Goal: Task Accomplishment & Management: Complete application form

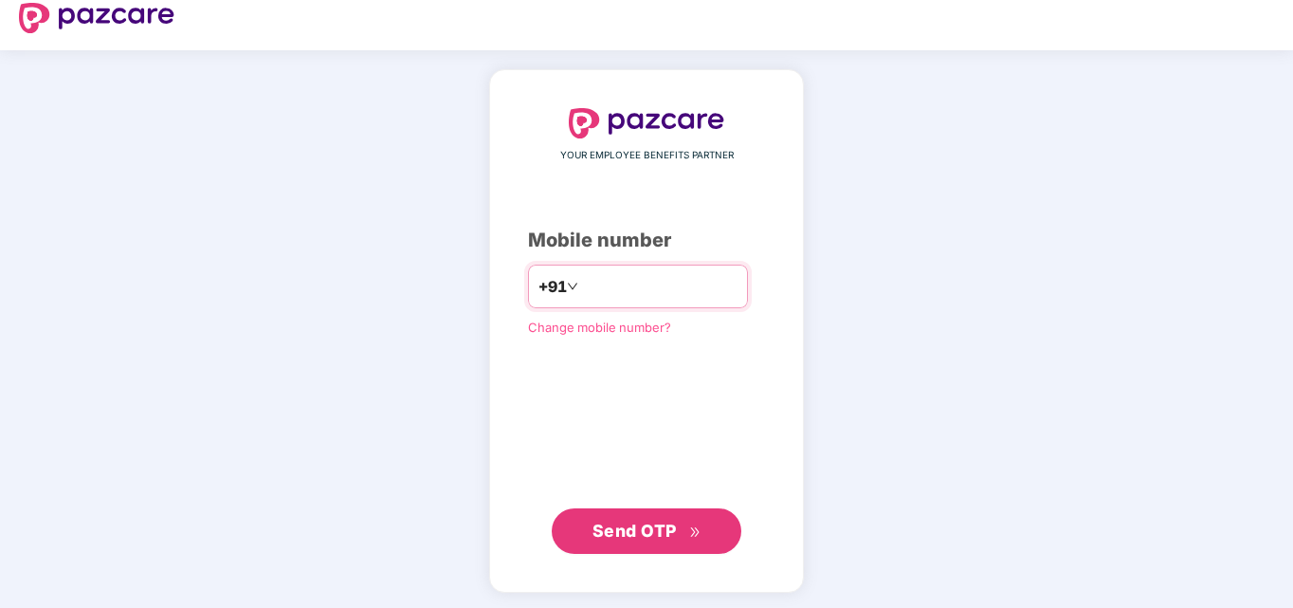
scroll to position [22, 0]
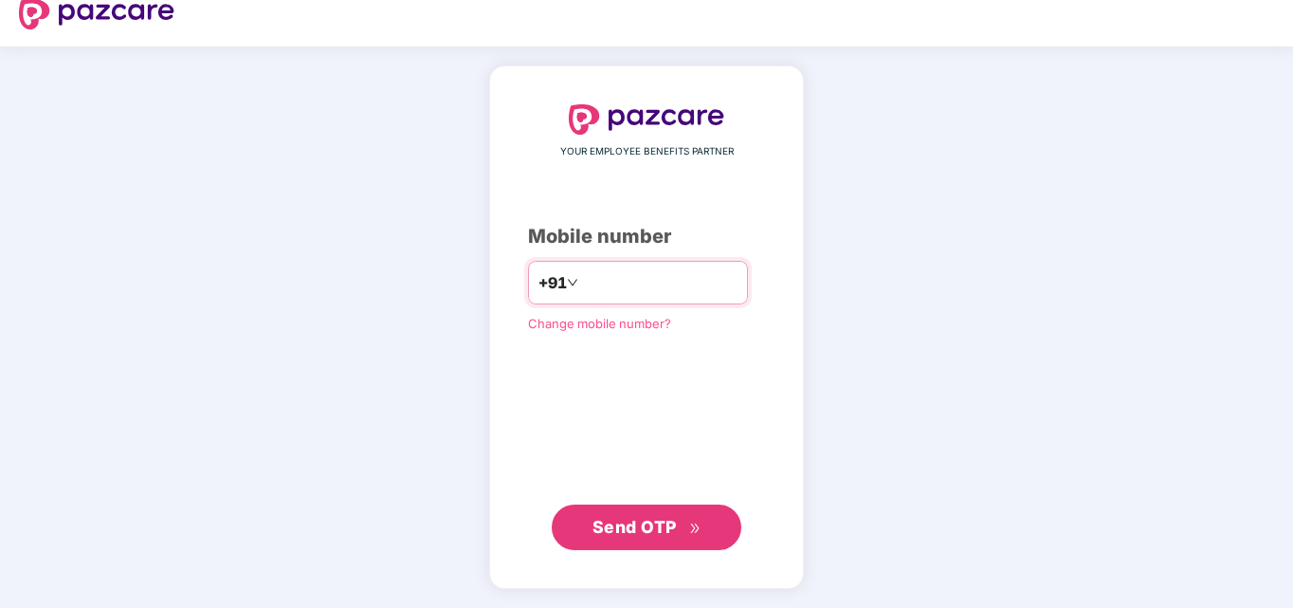
click at [624, 289] on input "number" at bounding box center [659, 282] width 155 height 30
type input "**********"
click at [660, 522] on span "Send OTP" at bounding box center [634, 527] width 84 height 20
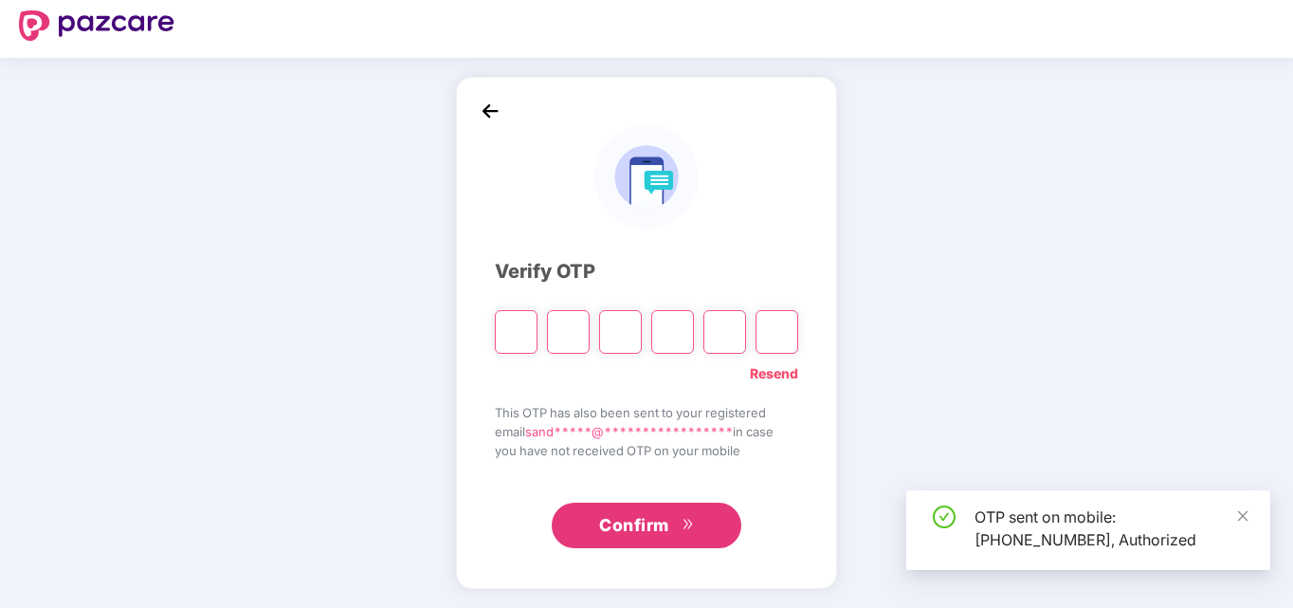
scroll to position [10, 0]
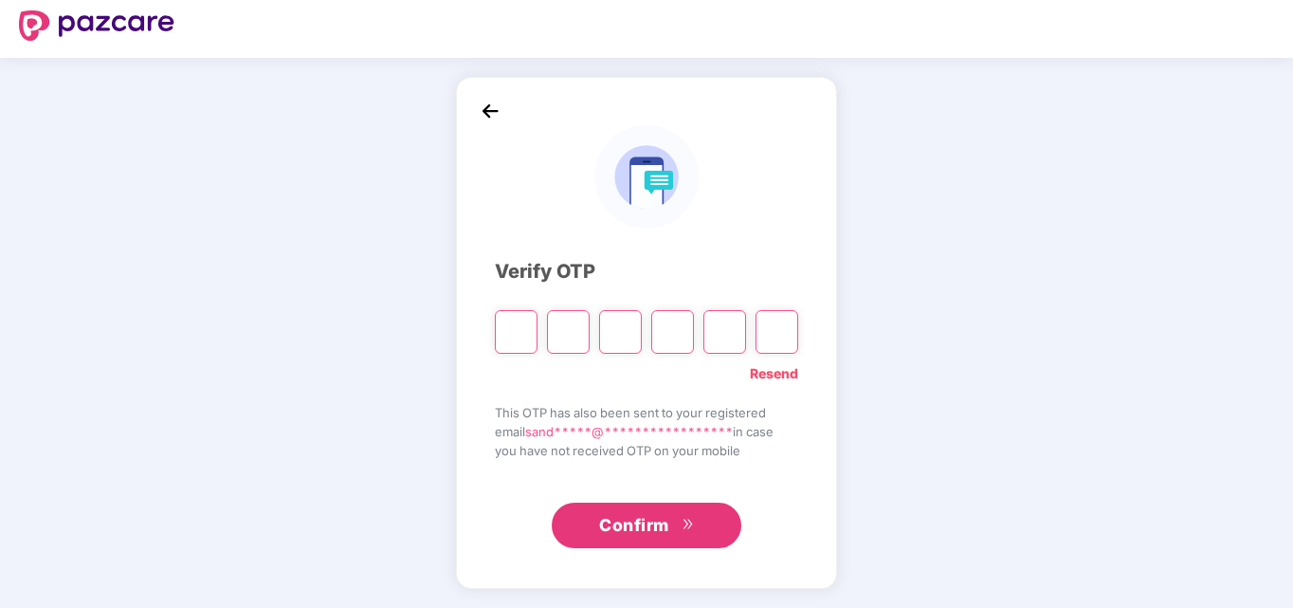
click at [511, 327] on input "Please enter verification code. Digit 1" at bounding box center [516, 332] width 43 height 44
type input "*"
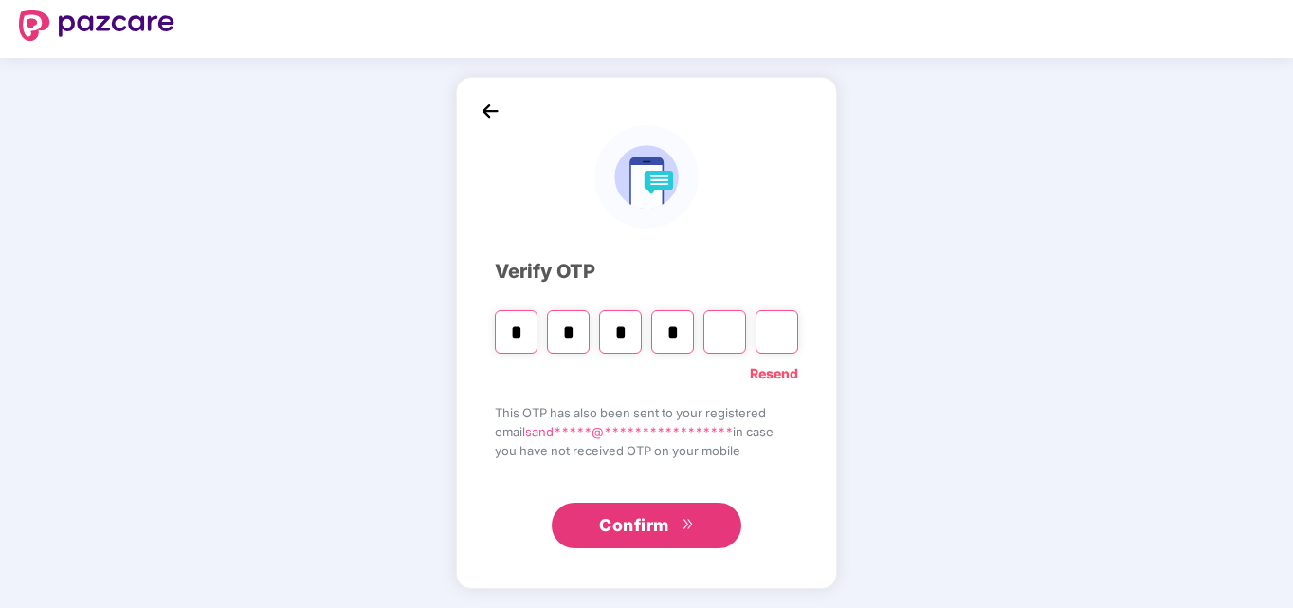
type input "*"
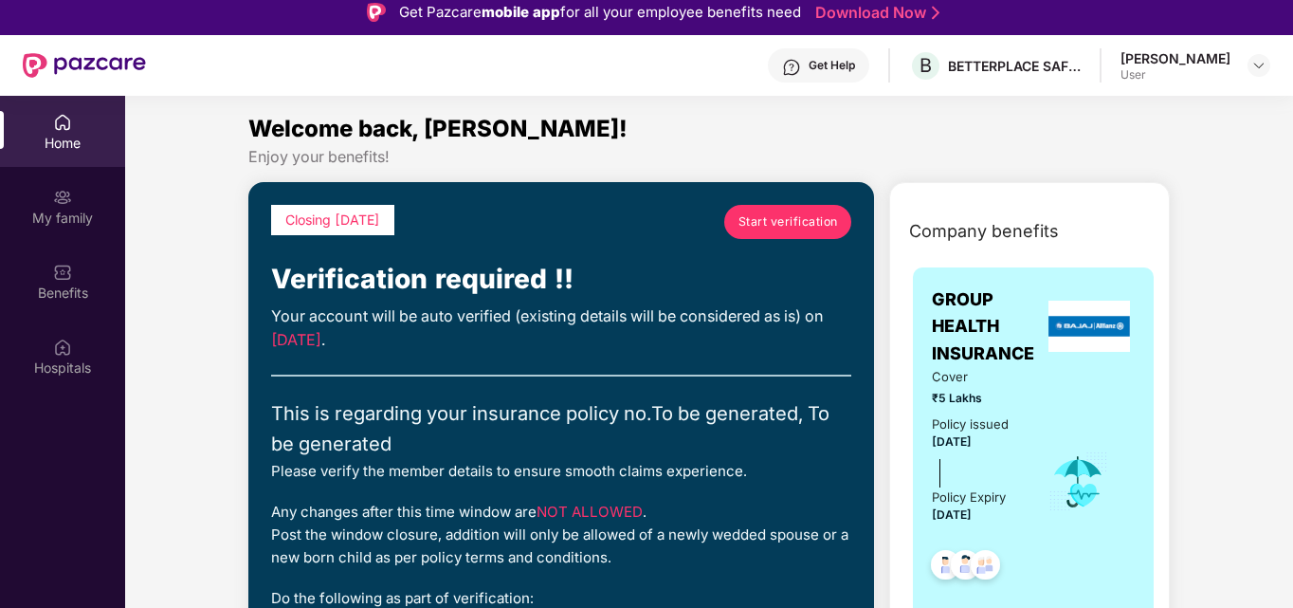
click at [801, 222] on span "Start verification" at bounding box center [788, 221] width 100 height 18
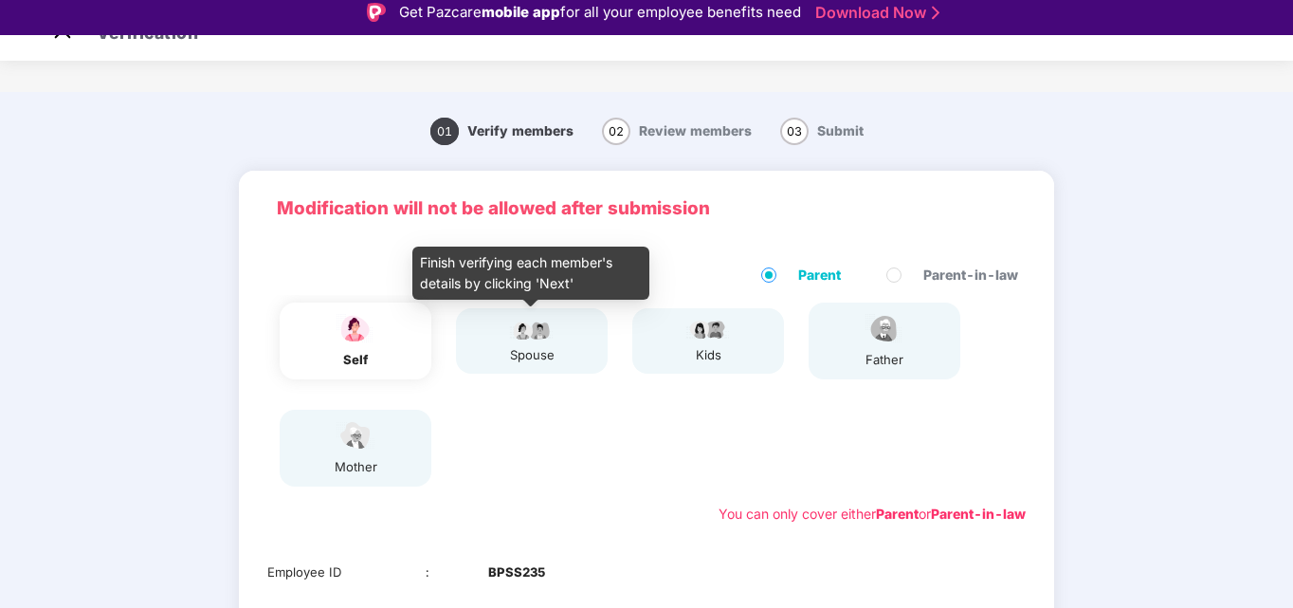
click at [552, 352] on div "spouse" at bounding box center [531, 355] width 47 height 20
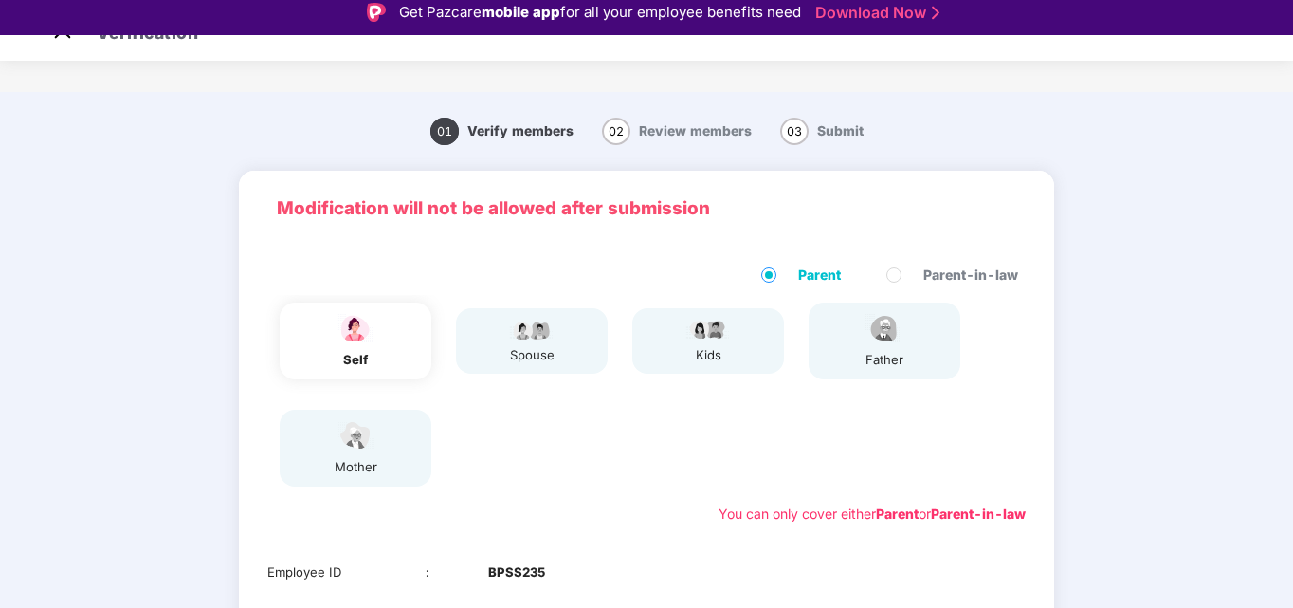
click at [379, 353] on div "self" at bounding box center [356, 340] width 152 height 77
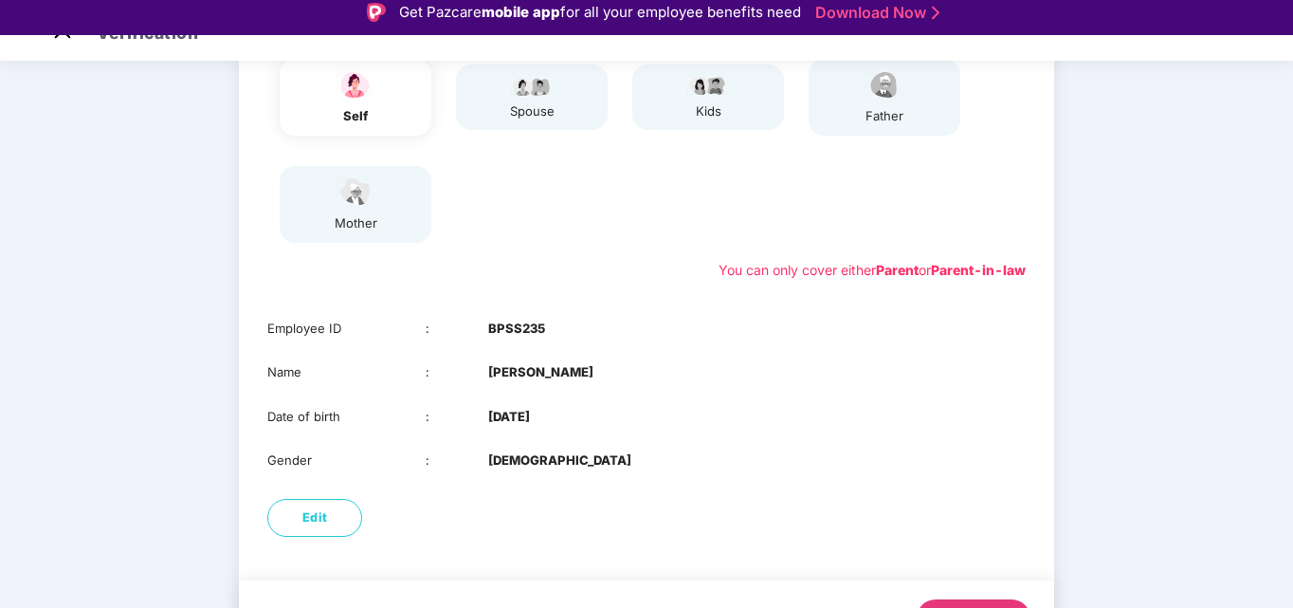
scroll to position [300, 0]
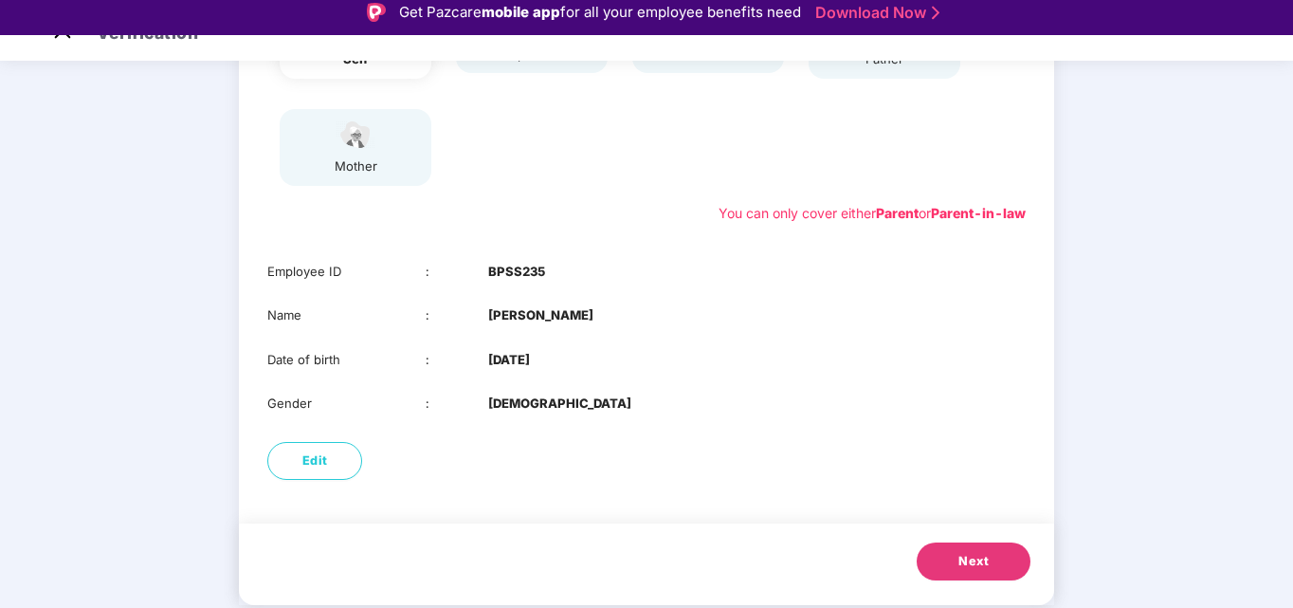
click at [535, 501] on div "Modification will not be allowed after submission Parent Parent-in-law self spo…" at bounding box center [646, 237] width 815 height 735
click at [991, 563] on button "Next" at bounding box center [973, 561] width 114 height 38
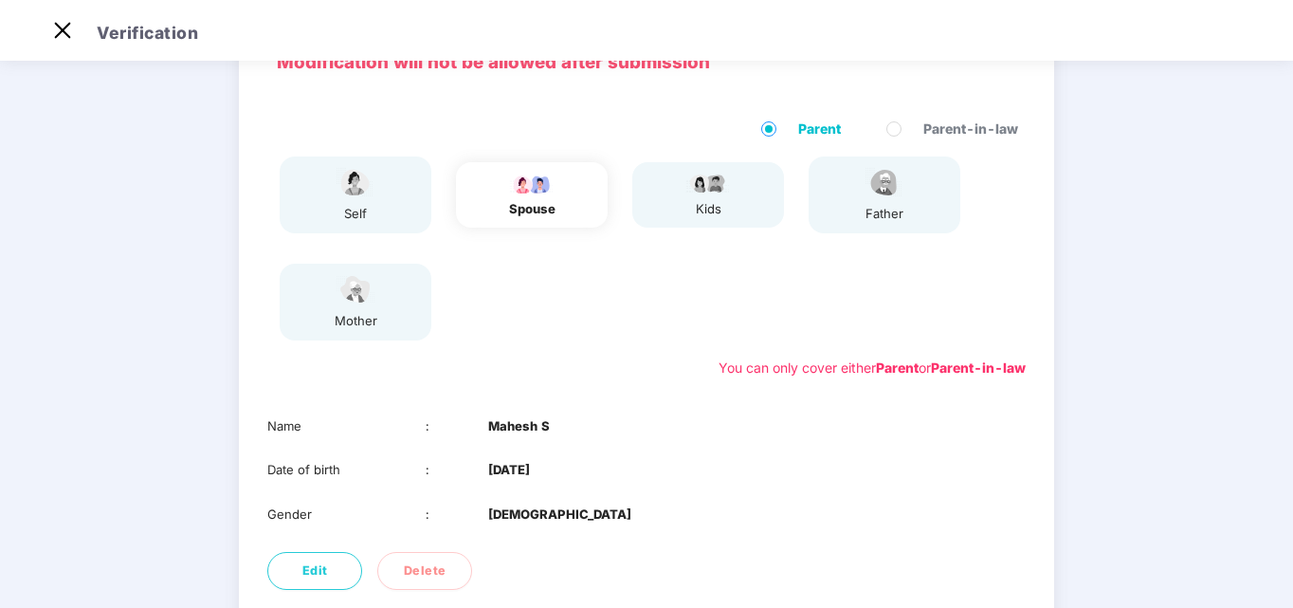
scroll to position [256, 0]
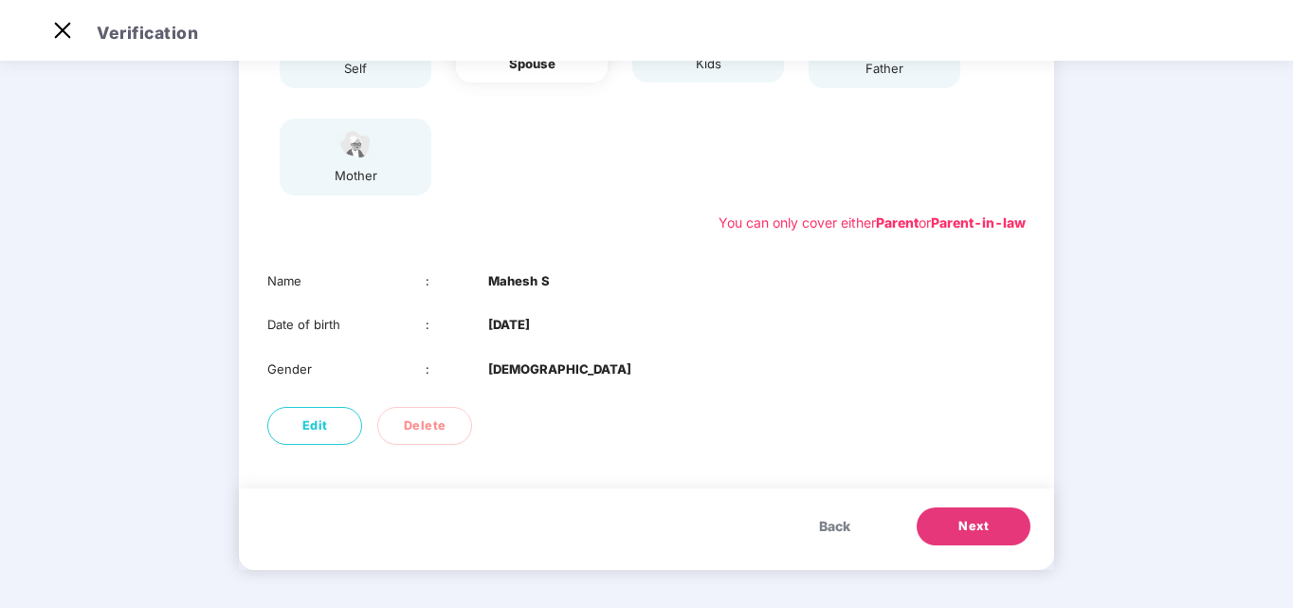
click at [978, 523] on span "Next" at bounding box center [973, 526] width 30 height 19
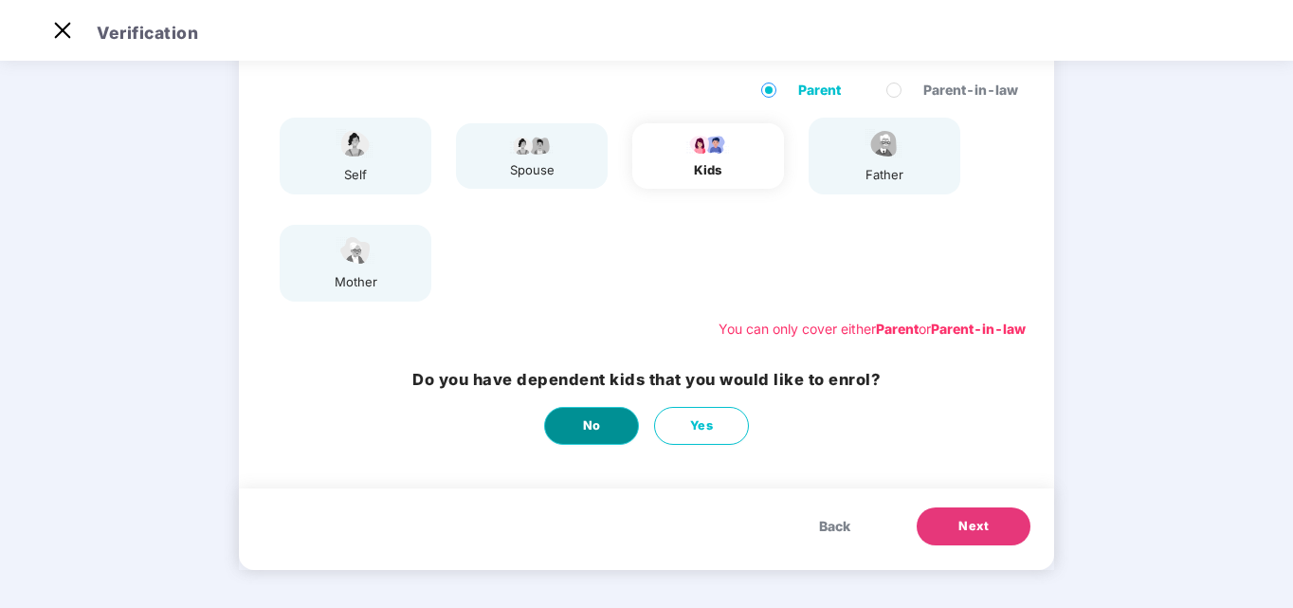
click at [592, 419] on span "No" at bounding box center [592, 425] width 18 height 19
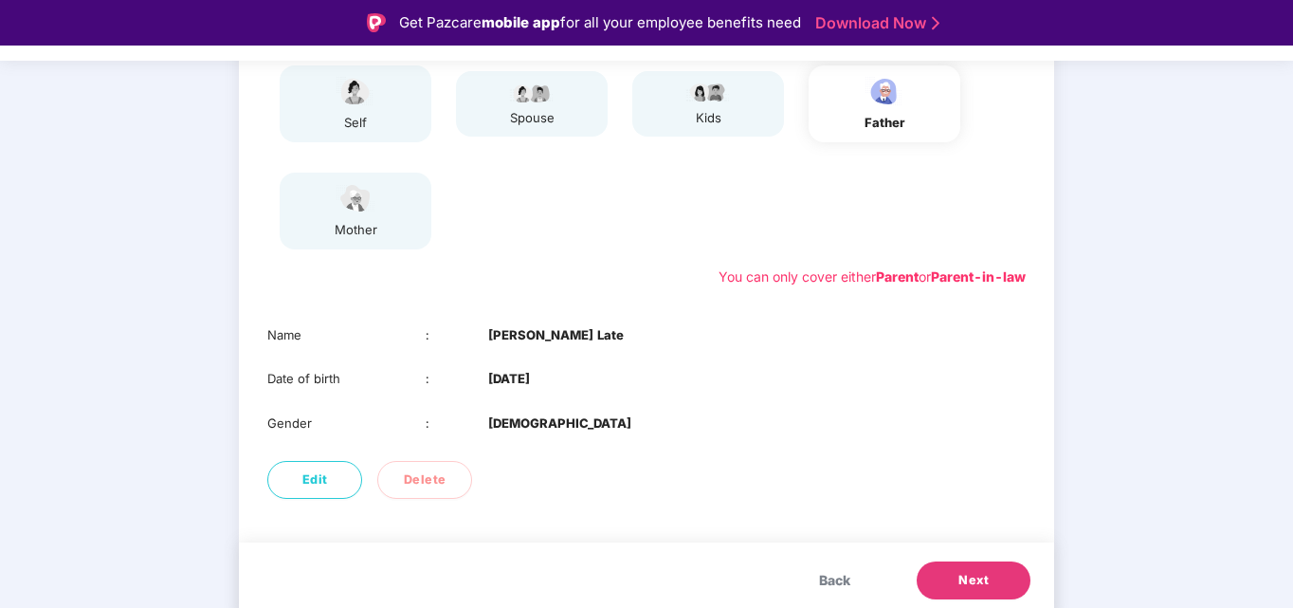
scroll to position [256, 0]
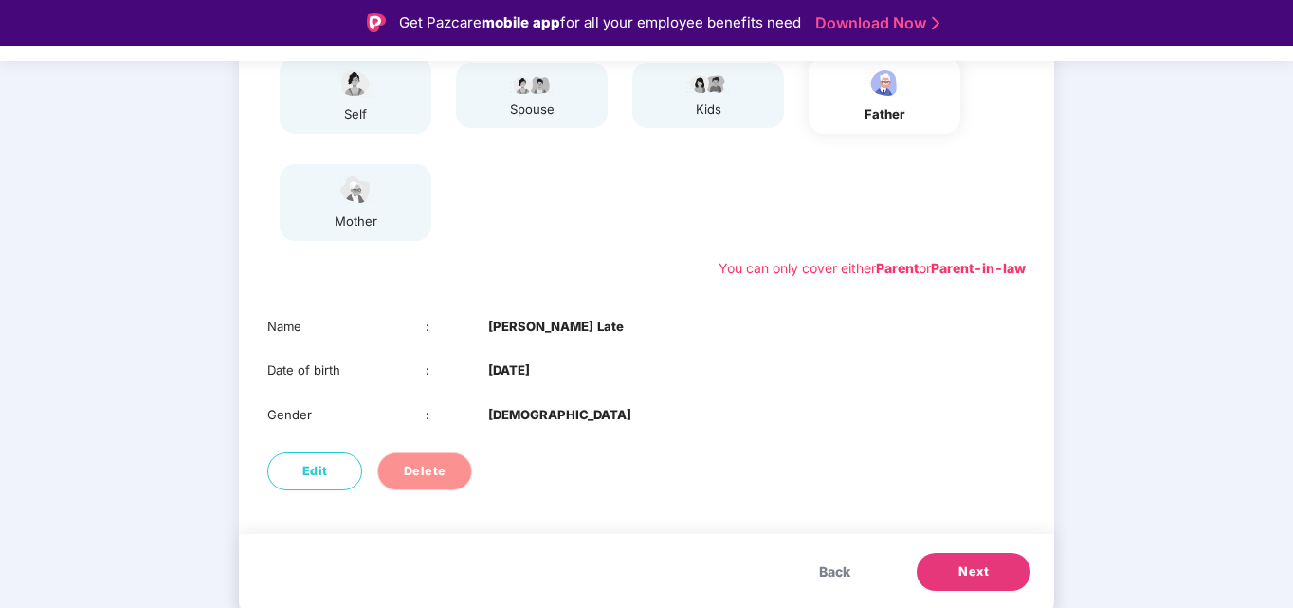
click at [421, 480] on span "Delete" at bounding box center [425, 471] width 43 height 19
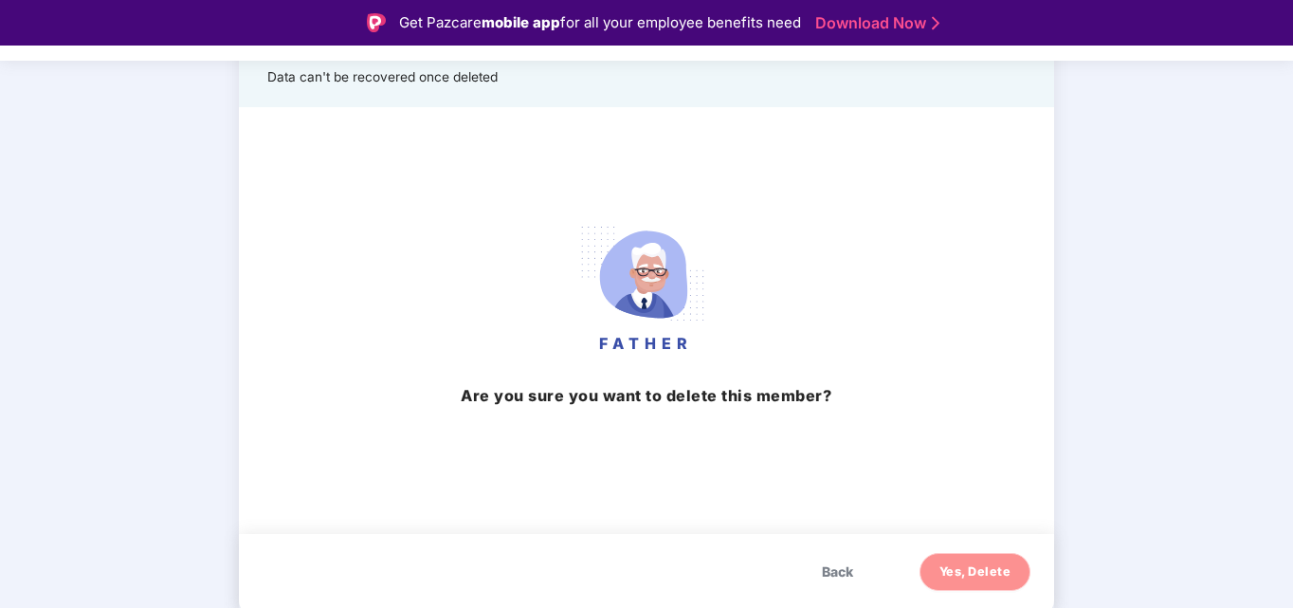
click at [978, 570] on span "Yes, Delete" at bounding box center [975, 571] width 72 height 19
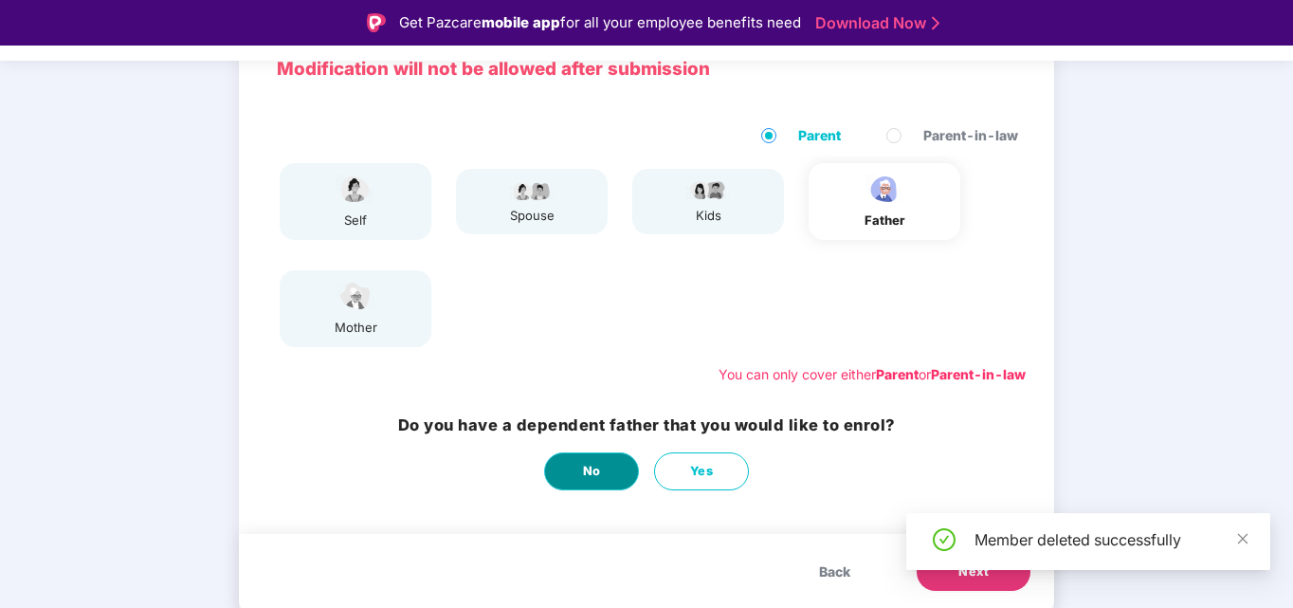
click at [571, 467] on button "No" at bounding box center [591, 471] width 95 height 38
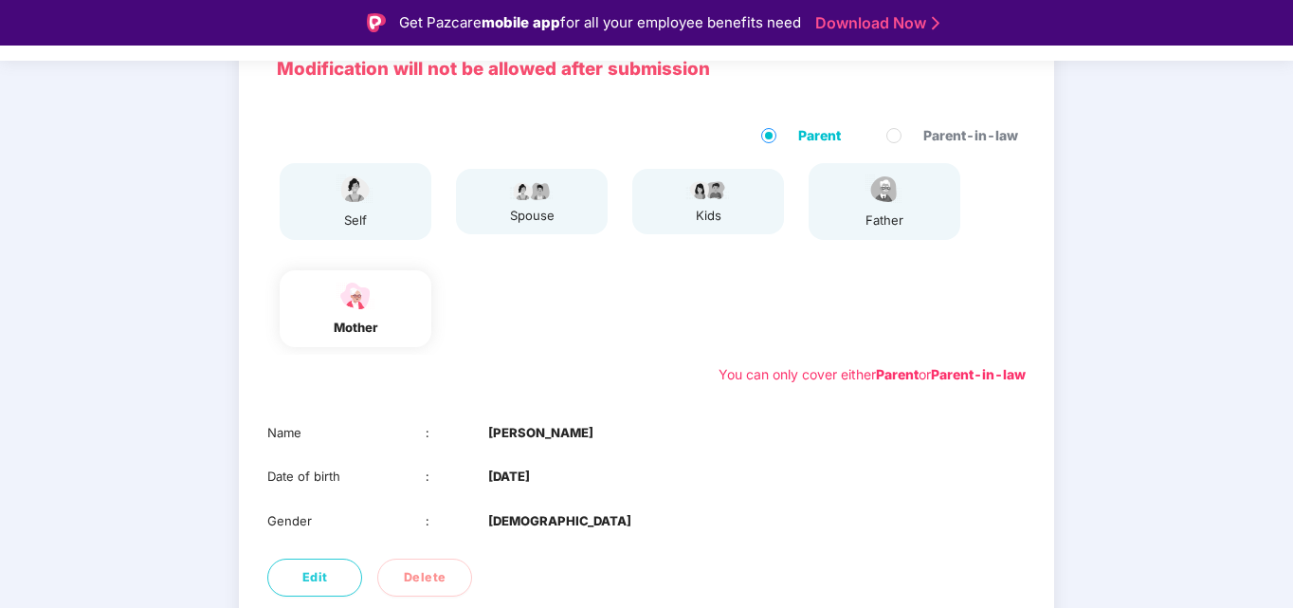
scroll to position [256, 0]
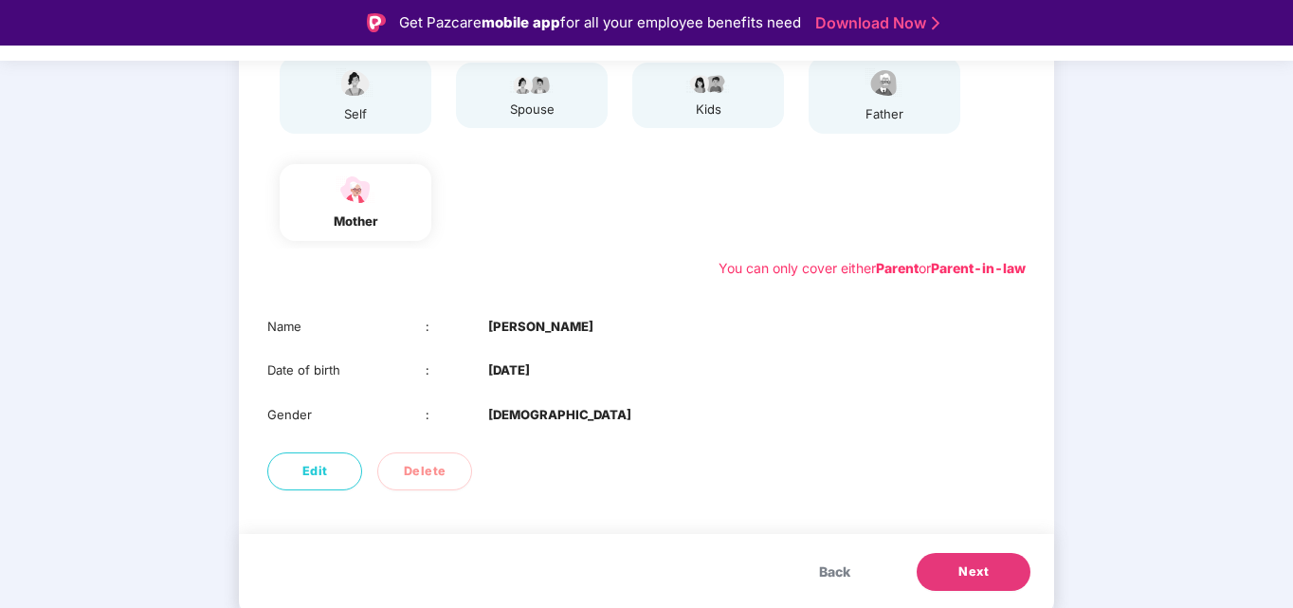
click at [968, 571] on span "Next" at bounding box center [973, 571] width 30 height 19
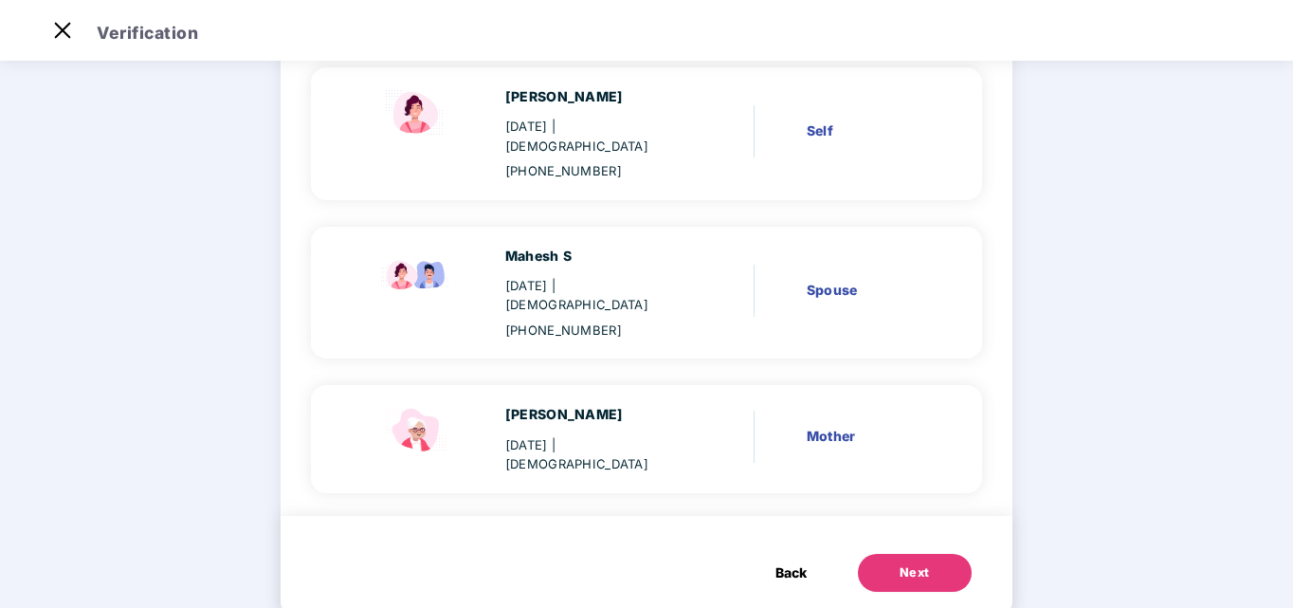
scroll to position [184, 0]
click at [906, 562] on div "Next" at bounding box center [914, 571] width 30 height 19
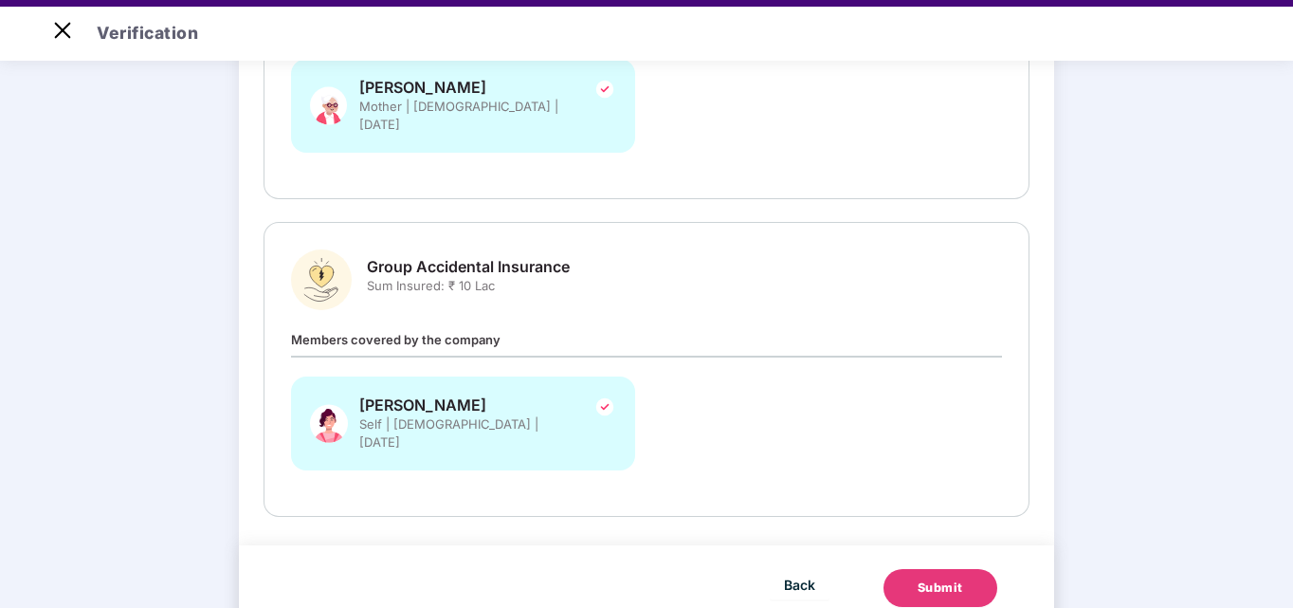
scroll to position [45, 0]
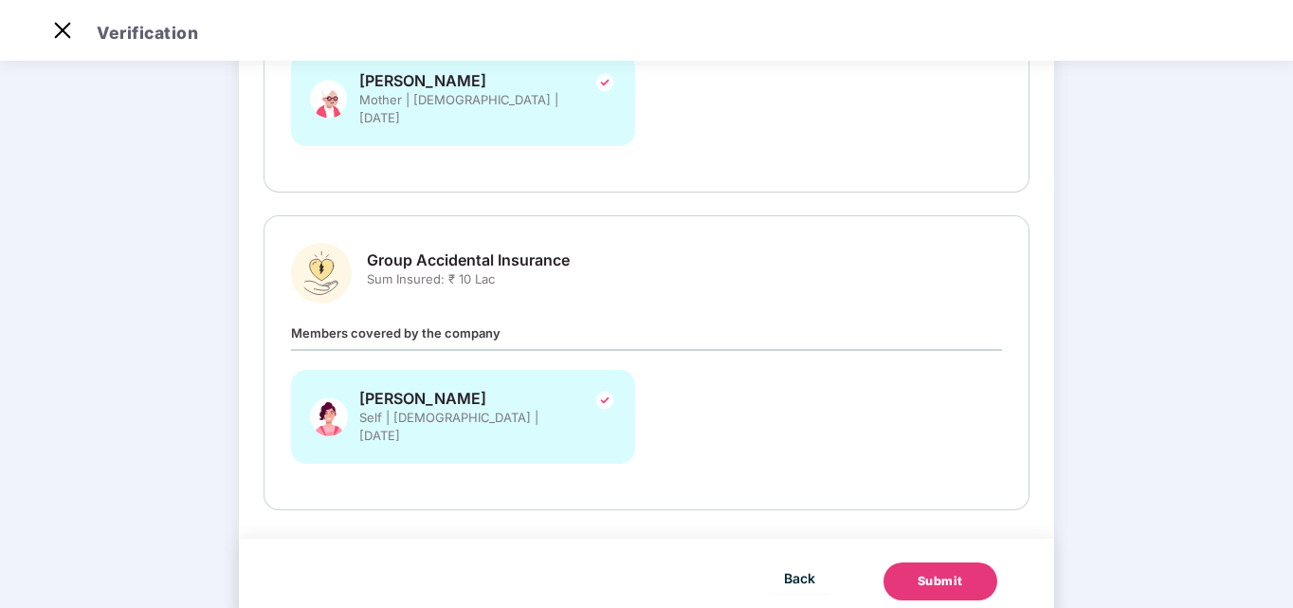
click at [946, 571] on div "Submit" at bounding box center [939, 580] width 45 height 19
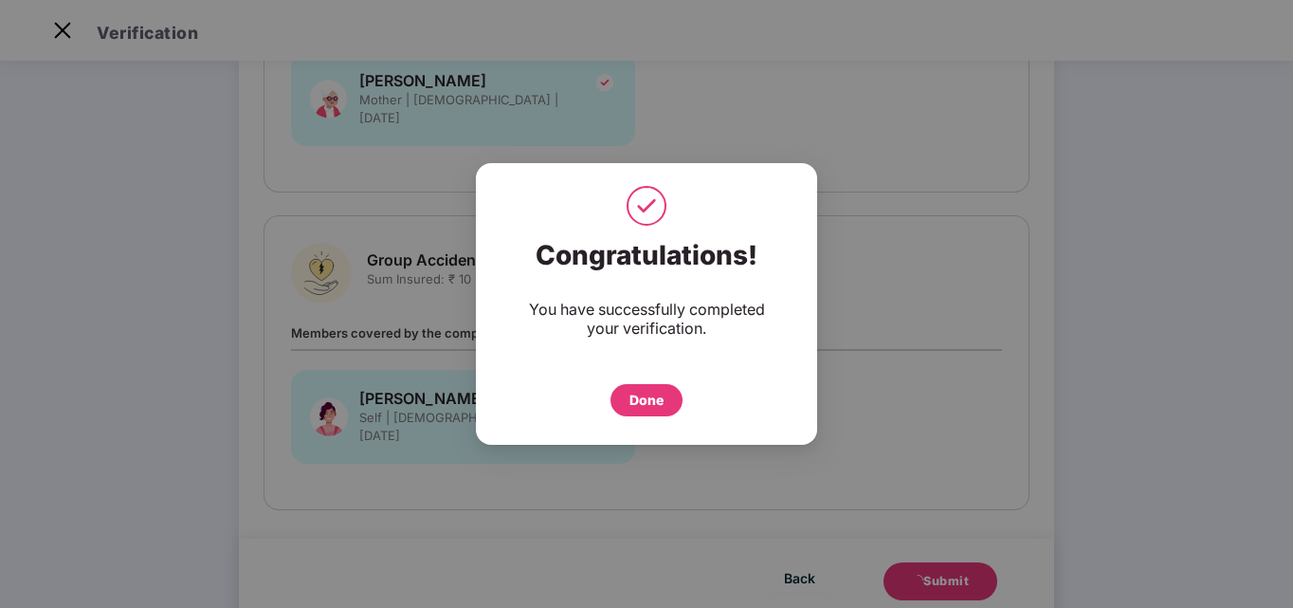
click at [643, 390] on div "Done" at bounding box center [646, 400] width 34 height 21
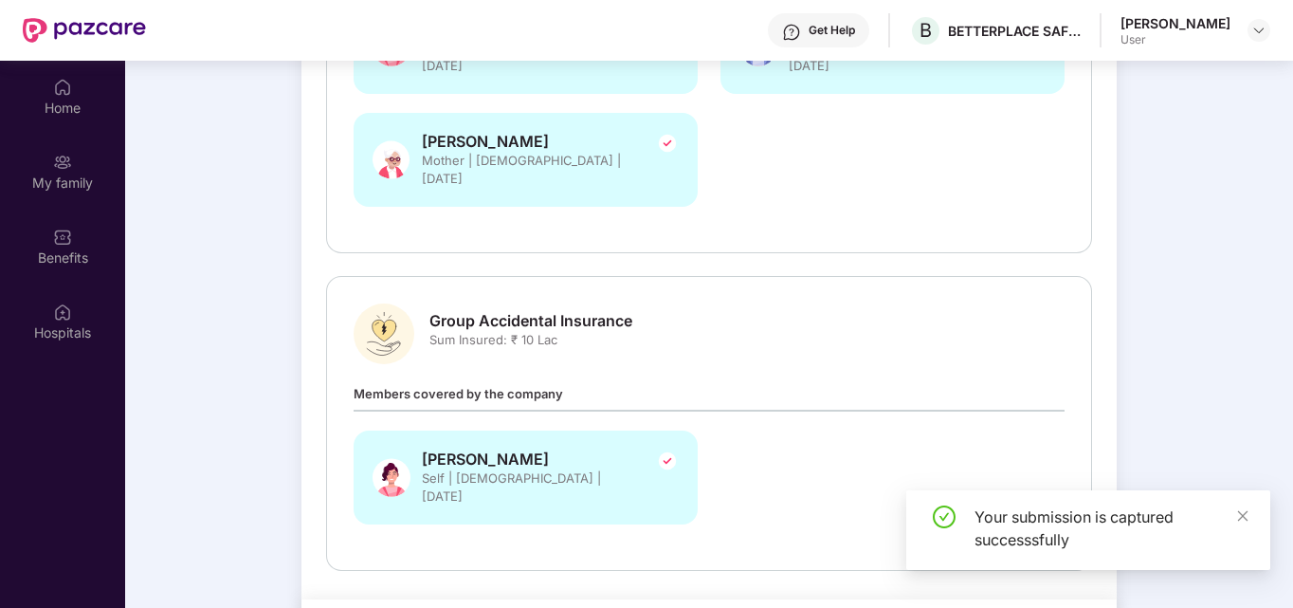
scroll to position [106, 0]
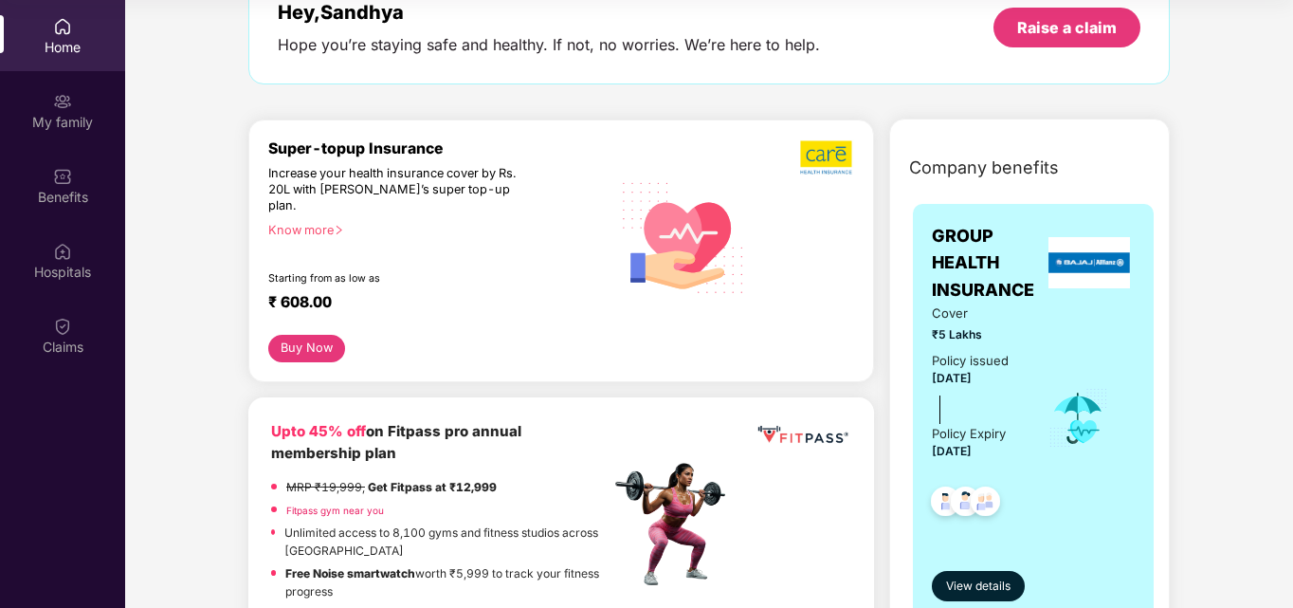
scroll to position [117, 0]
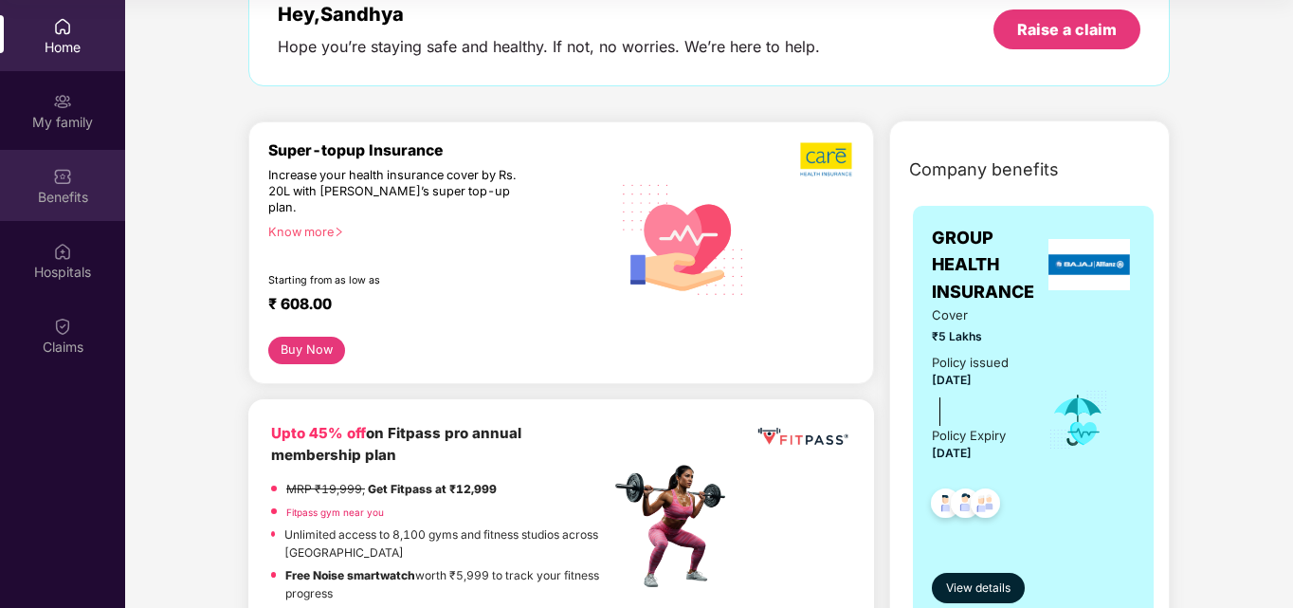
click at [67, 192] on div "Benefits" at bounding box center [62, 197] width 125 height 19
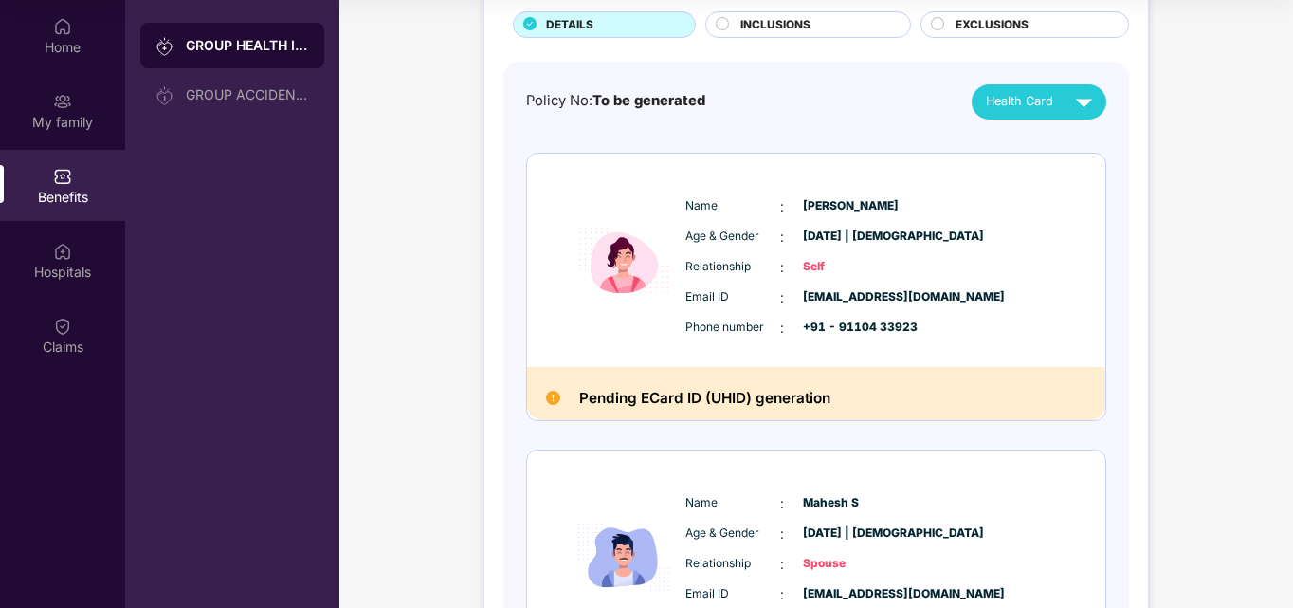
scroll to position [95, 0]
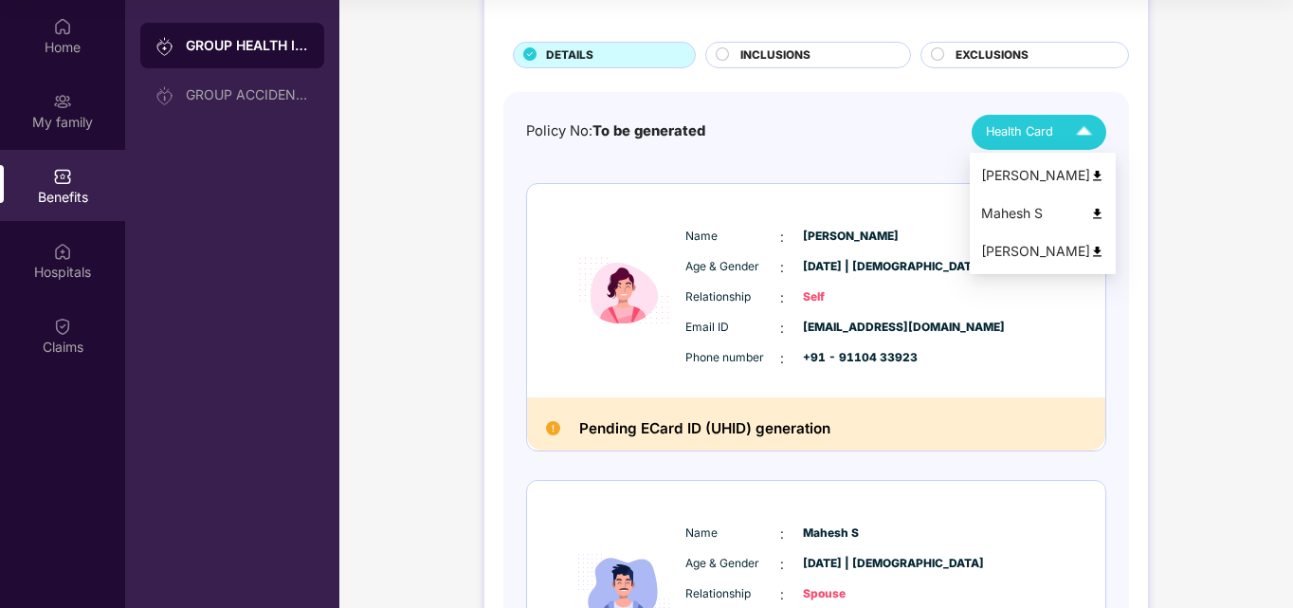
click at [1077, 130] on img at bounding box center [1083, 132] width 33 height 33
click at [1079, 139] on img at bounding box center [1083, 132] width 33 height 33
click at [1090, 172] on img at bounding box center [1097, 176] width 14 height 14
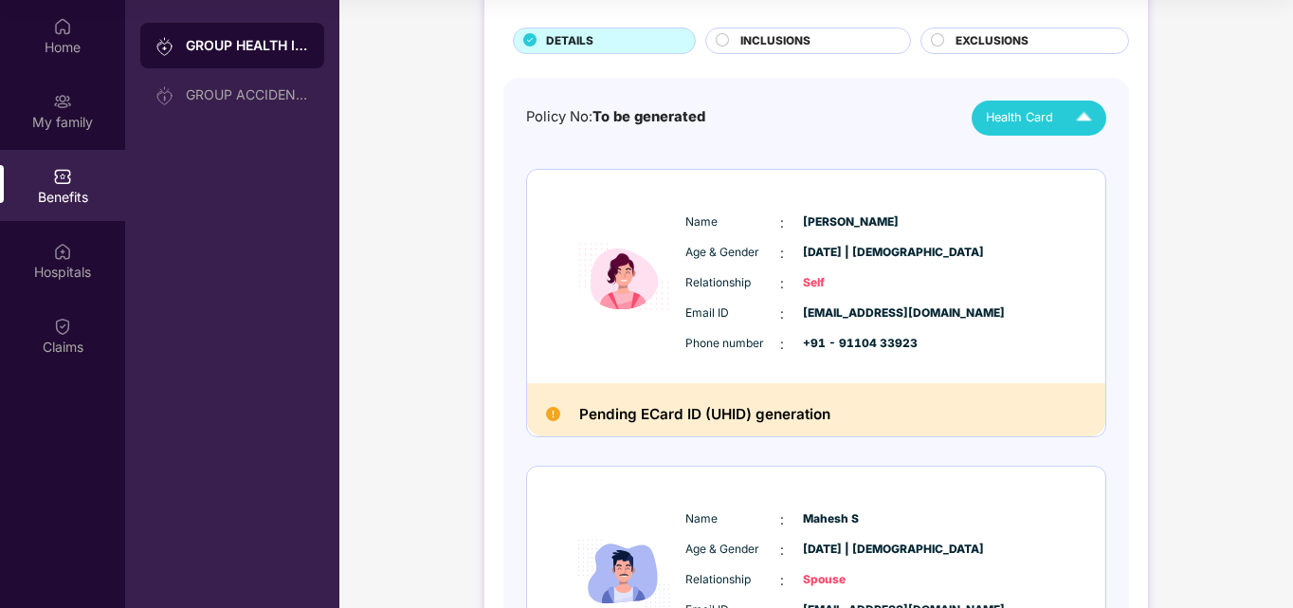
scroll to position [81, 0]
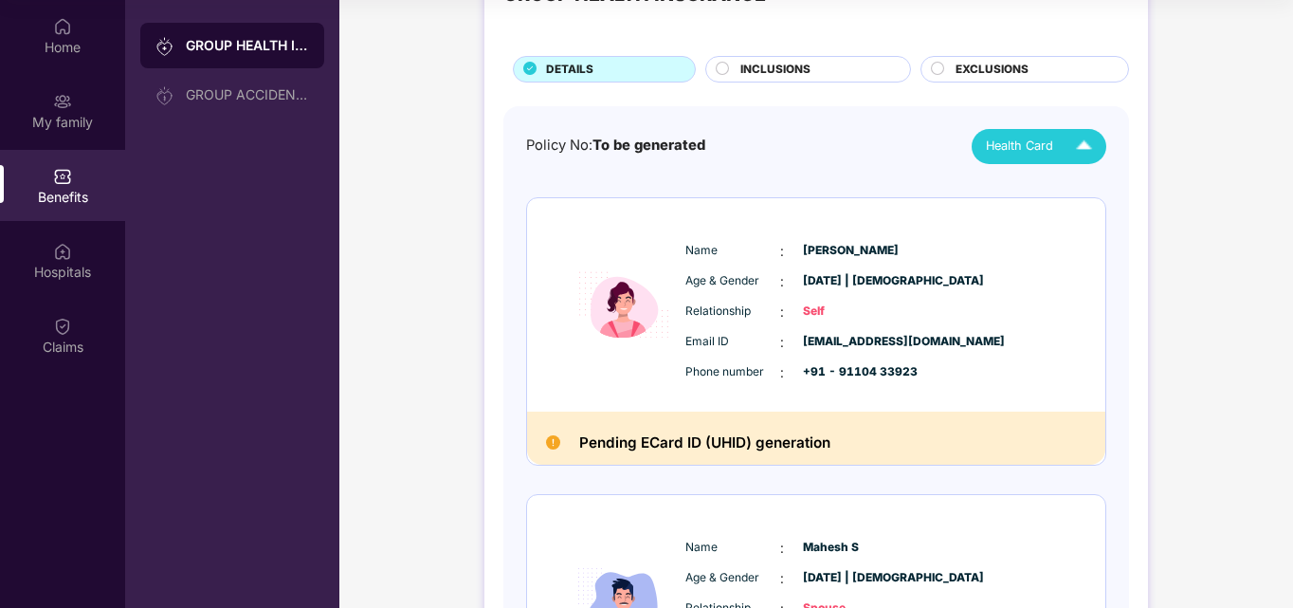
click at [824, 296] on div "Name : Sandhya P Age & Gender : 22 Mar 1996 | Female Relationship : Self Email …" at bounding box center [873, 311] width 386 height 161
click at [66, 252] on img at bounding box center [62, 251] width 19 height 19
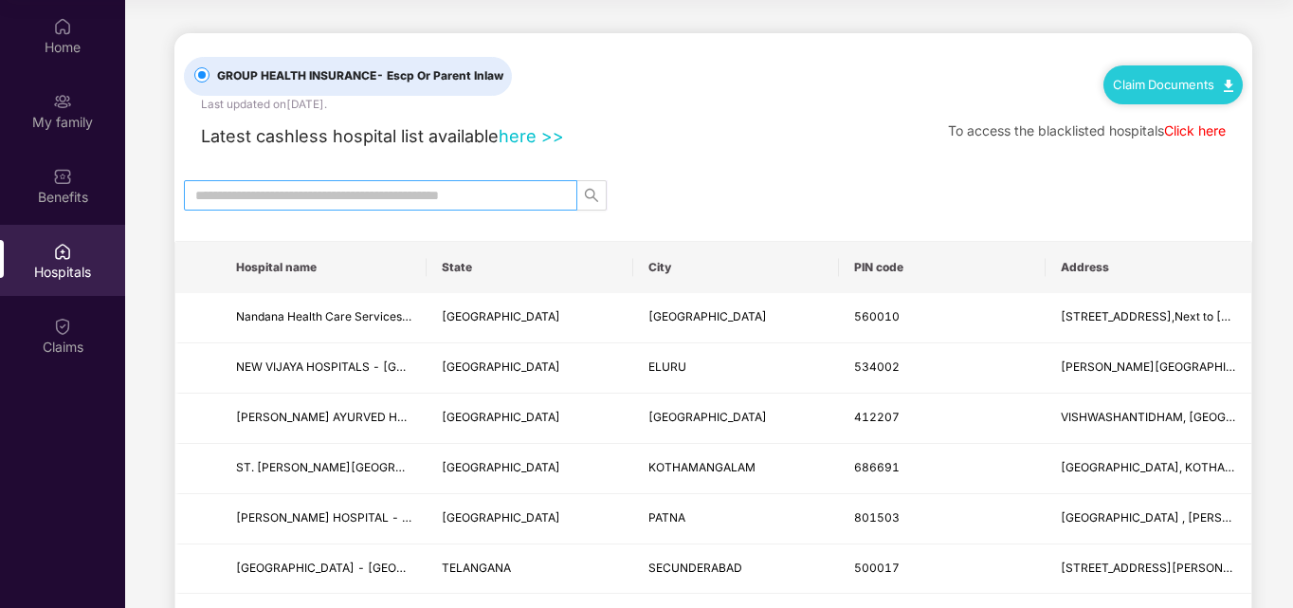
click at [371, 197] on input "text" at bounding box center [372, 195] width 355 height 21
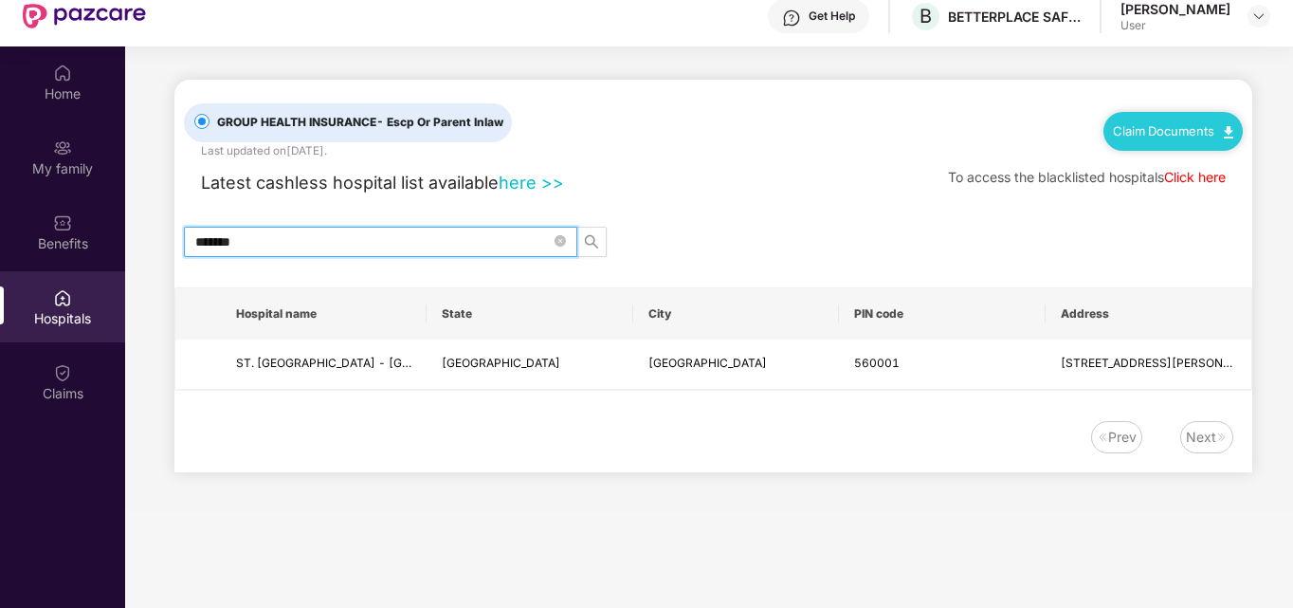
scroll to position [55, 0]
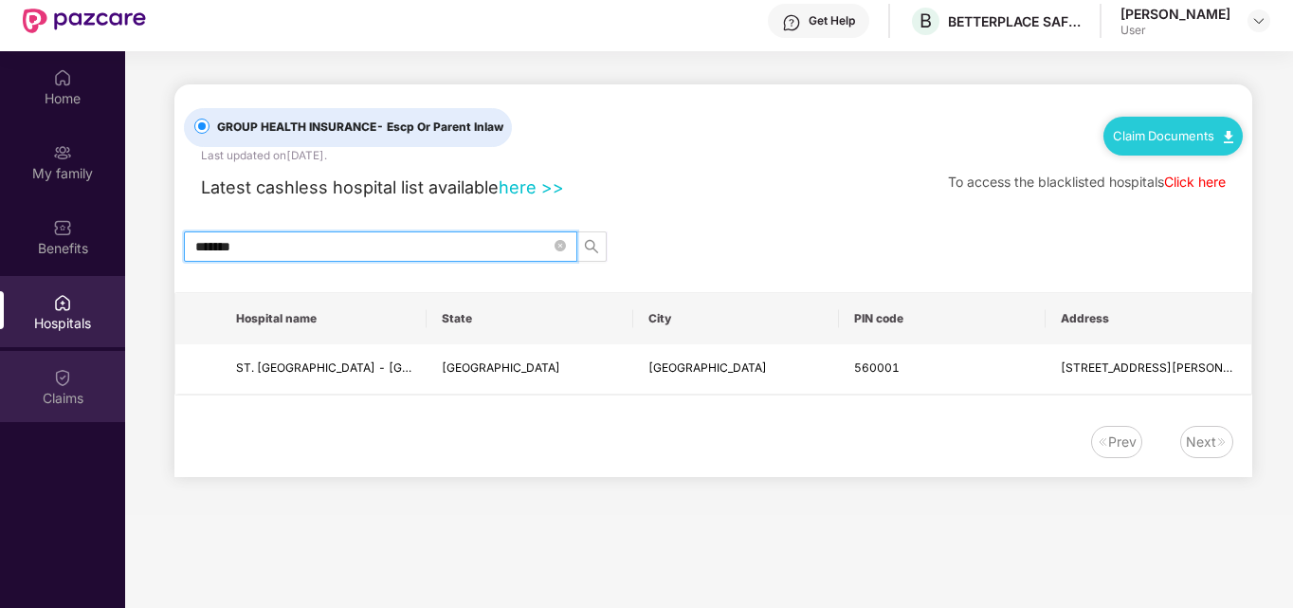
type input "*******"
click at [66, 390] on div "Claims" at bounding box center [62, 398] width 125 height 19
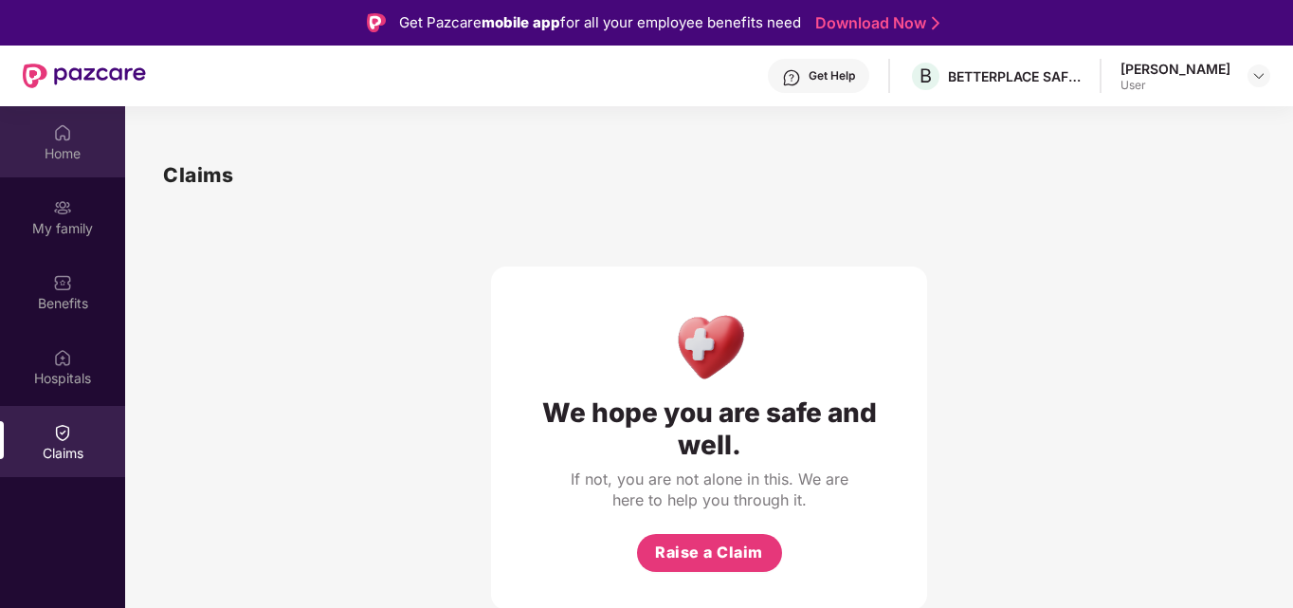
click at [66, 146] on div "Home" at bounding box center [62, 153] width 125 height 19
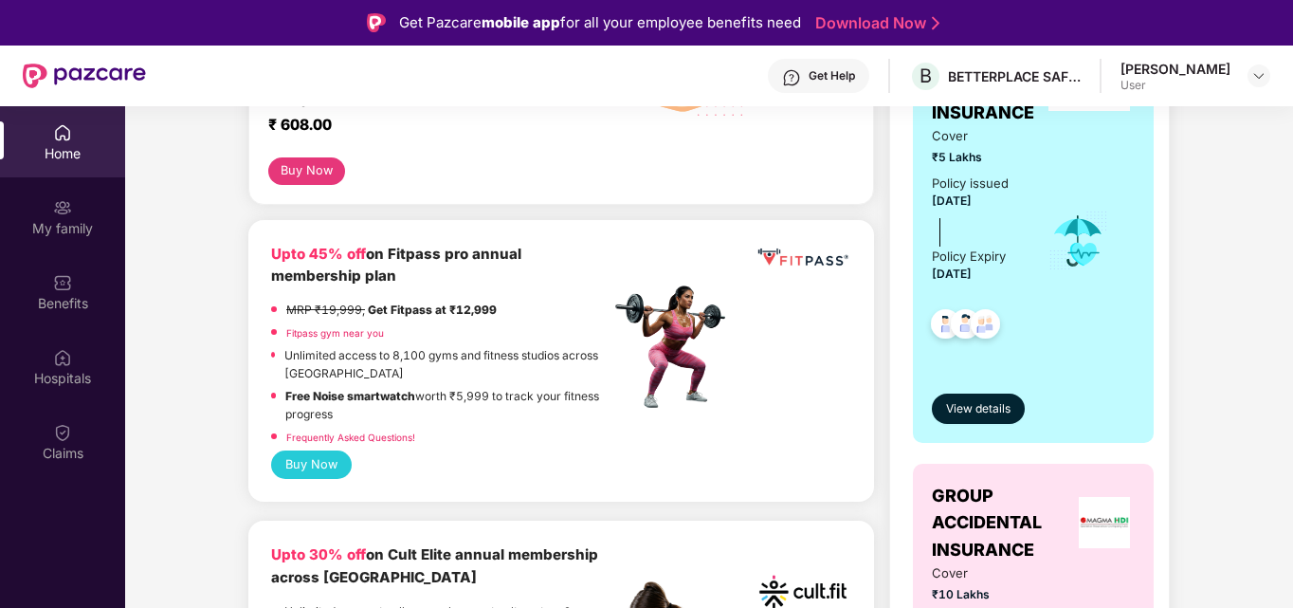
scroll to position [413, 0]
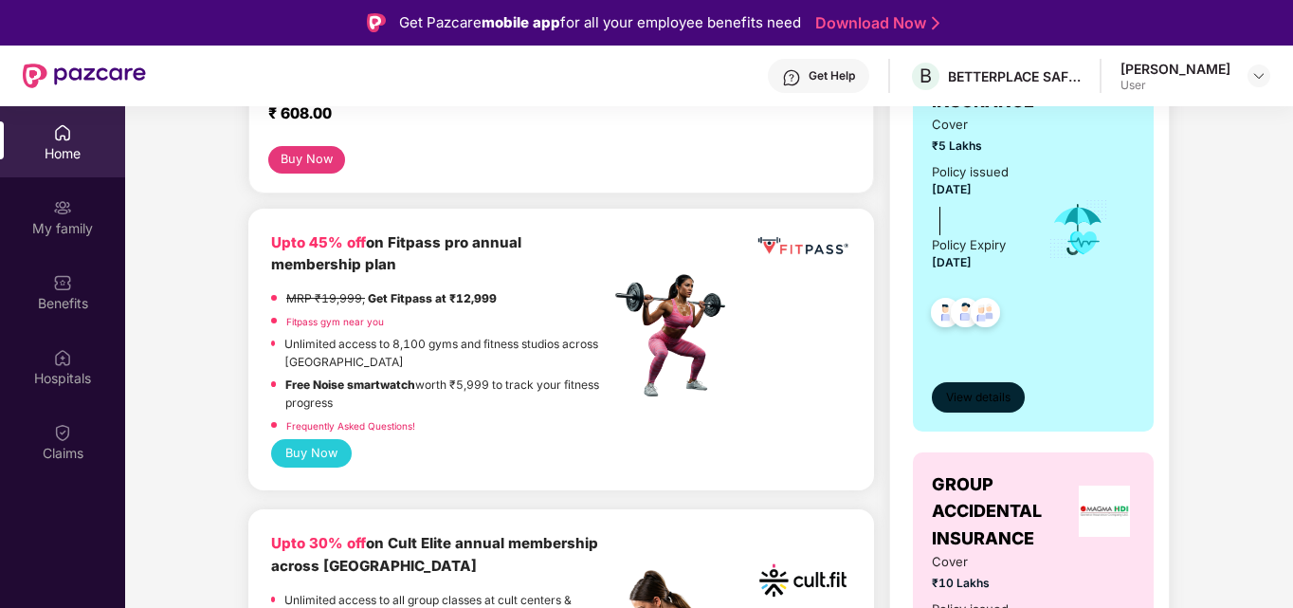
click at [971, 401] on span "View details" at bounding box center [978, 398] width 64 height 18
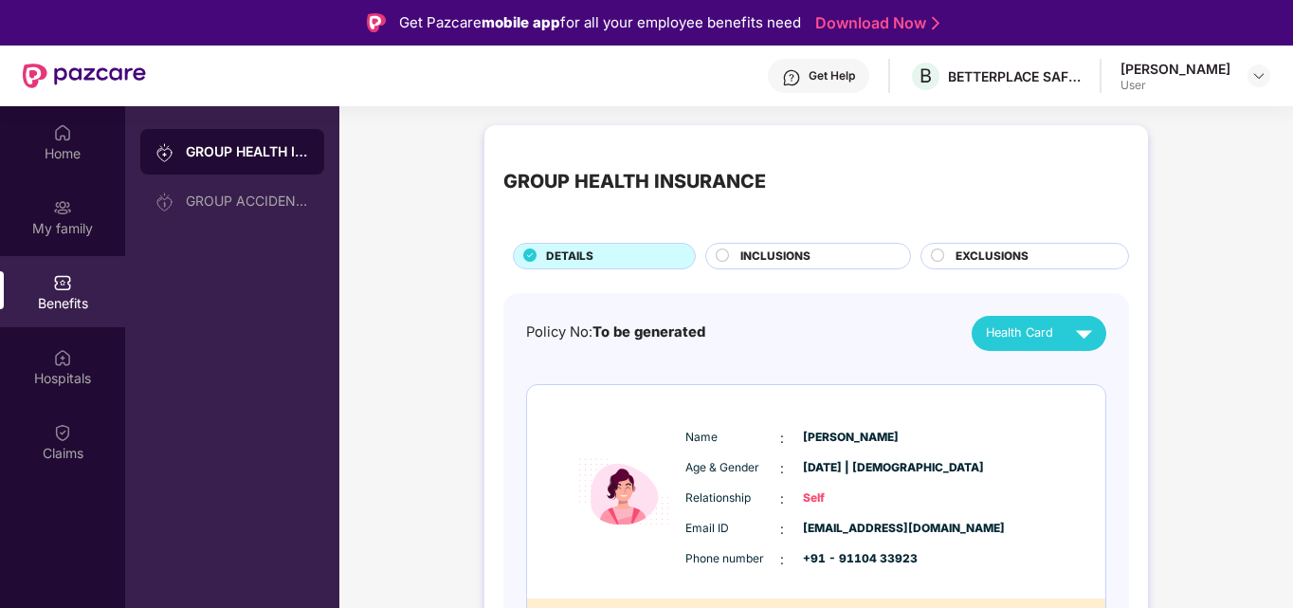
click at [725, 254] on circle at bounding box center [723, 254] width 12 height 12
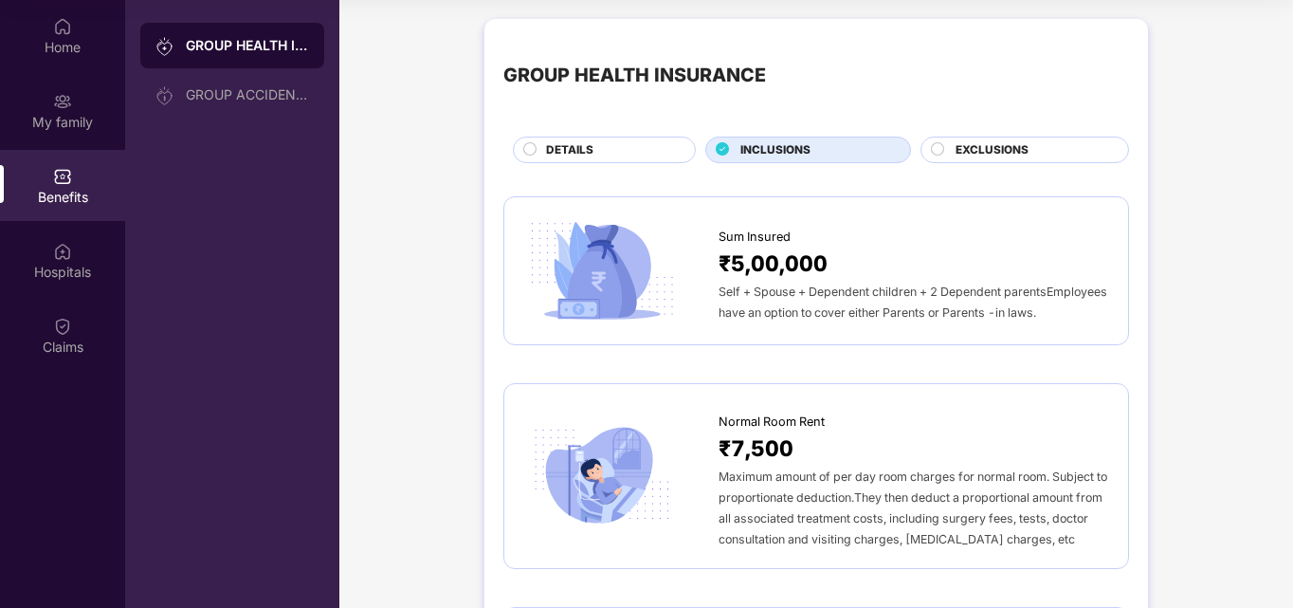
click at [934, 150] on circle at bounding box center [938, 148] width 12 height 12
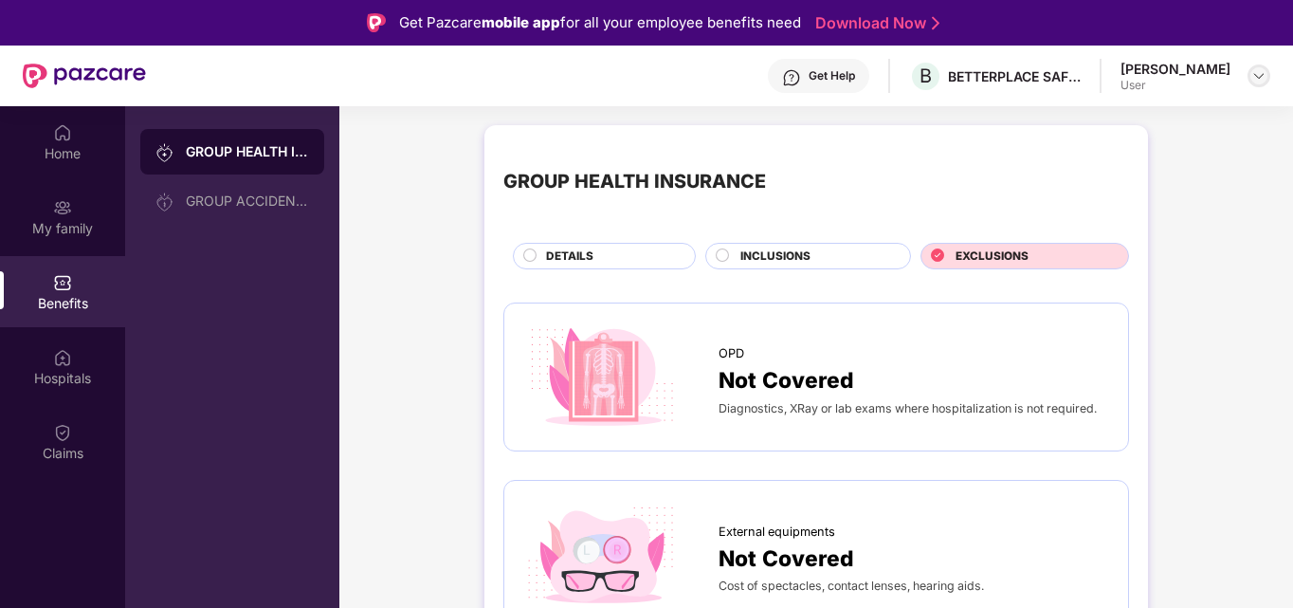
click at [1255, 67] on div at bounding box center [1258, 75] width 23 height 23
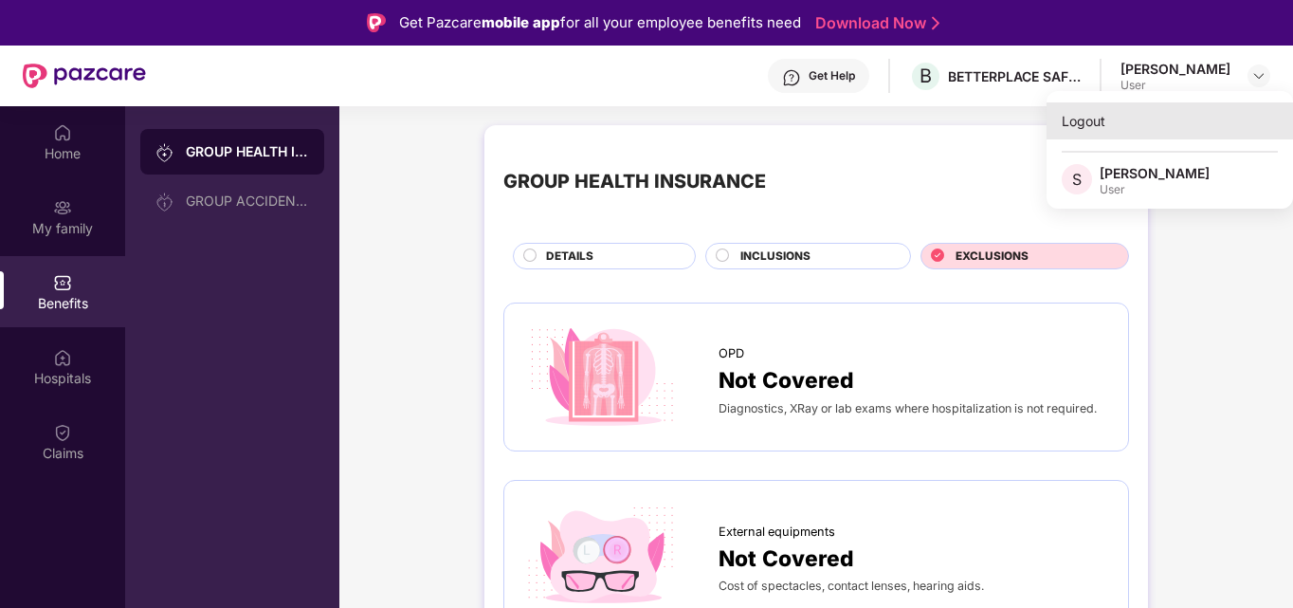
click at [1151, 130] on div "Logout" at bounding box center [1169, 120] width 246 height 37
